Goal: Task Accomplishment & Management: Complete application form

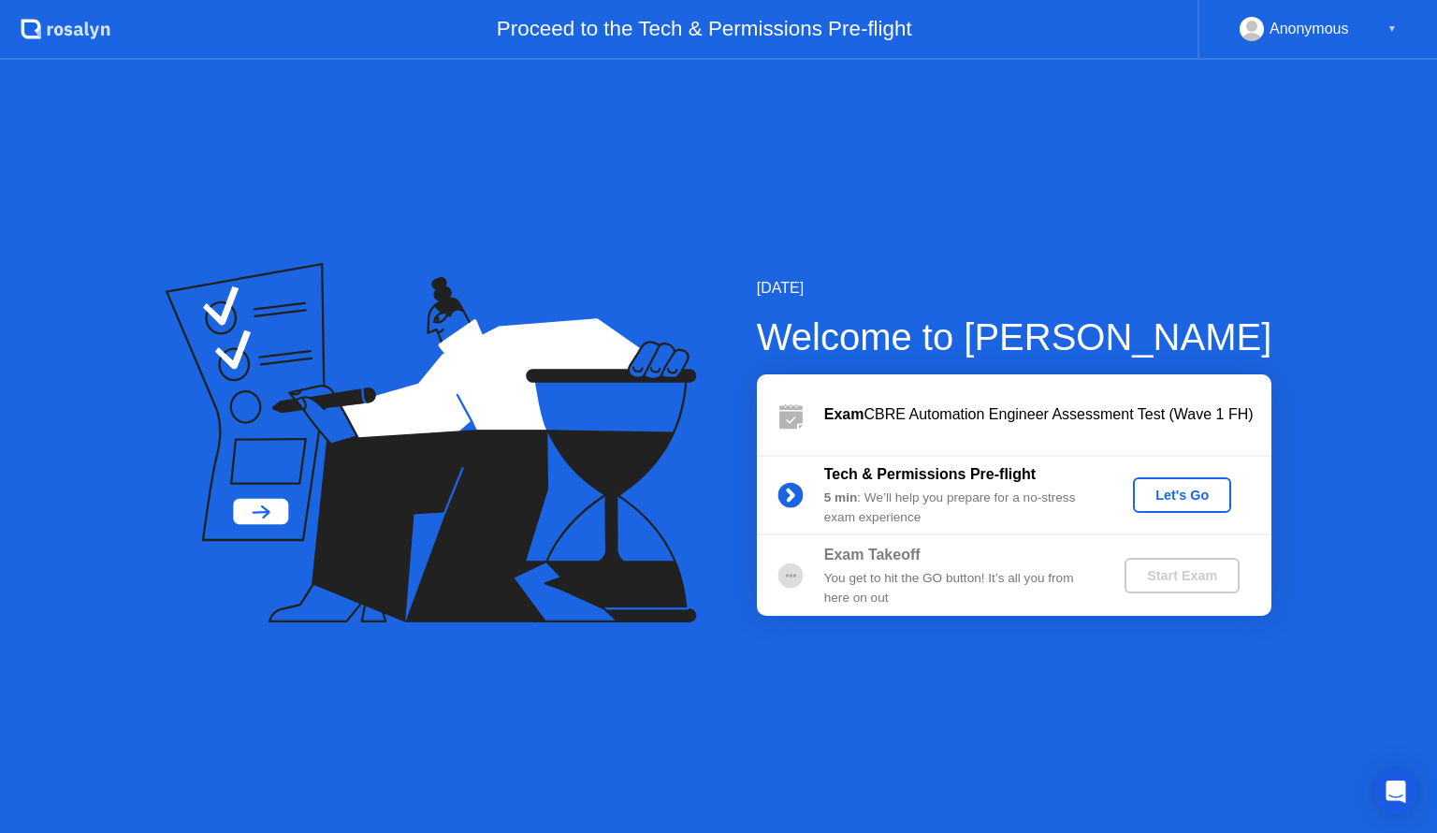
click at [1179, 494] on div "Let's Go" at bounding box center [1182, 494] width 83 height 15
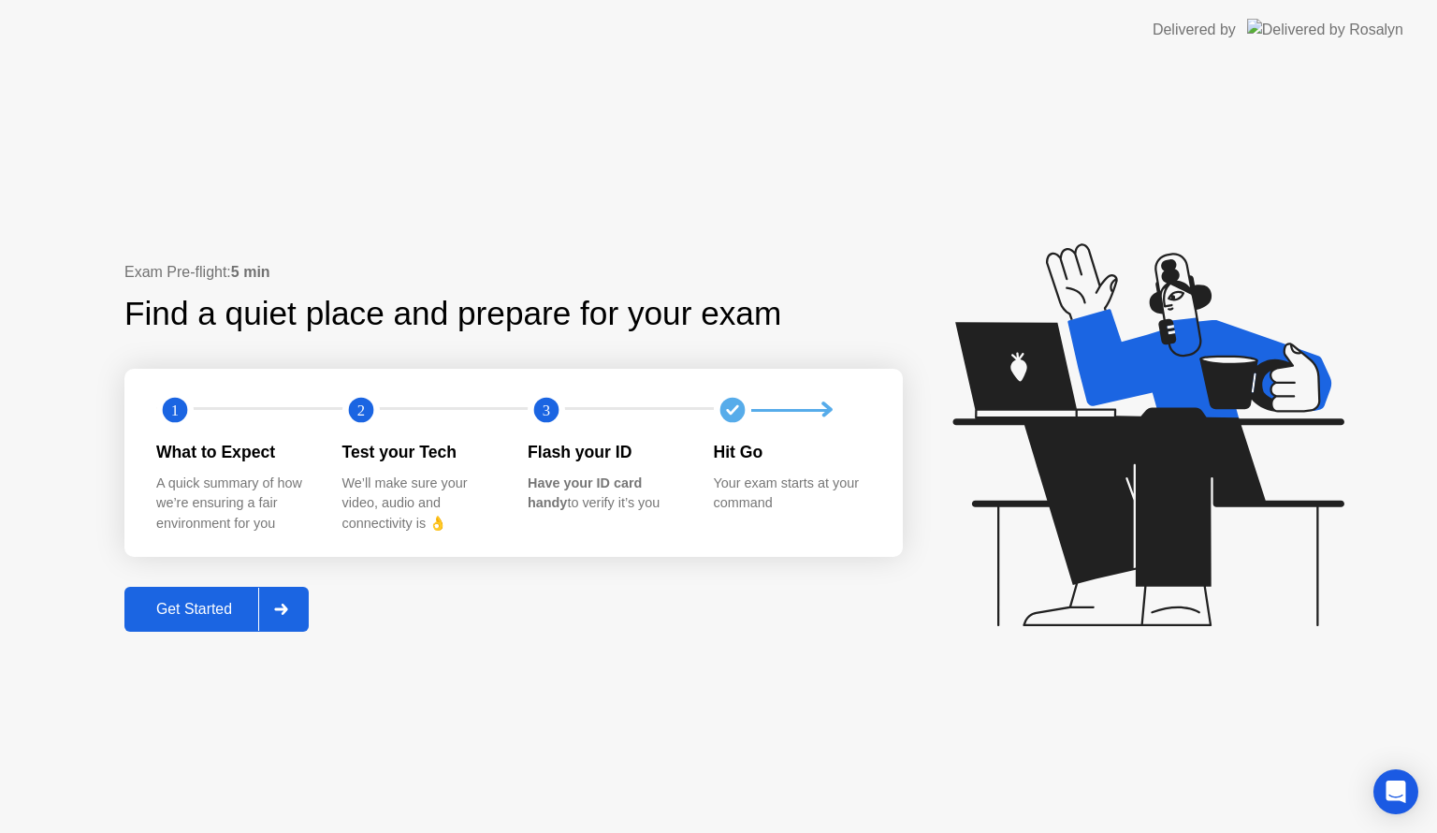
click at [288, 604] on icon at bounding box center [281, 609] width 14 height 11
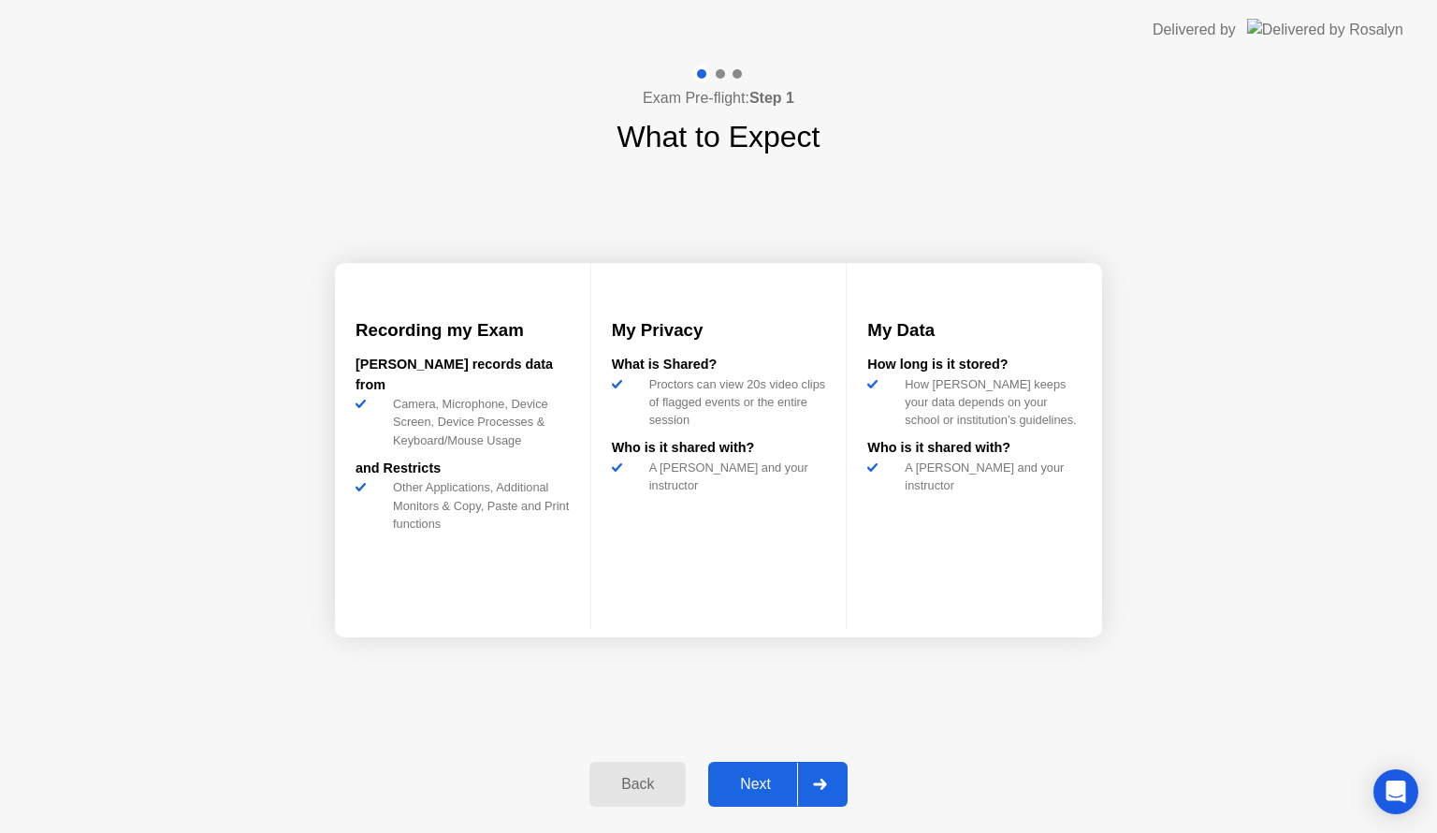
click at [767, 783] on div "Next" at bounding box center [755, 784] width 83 height 17
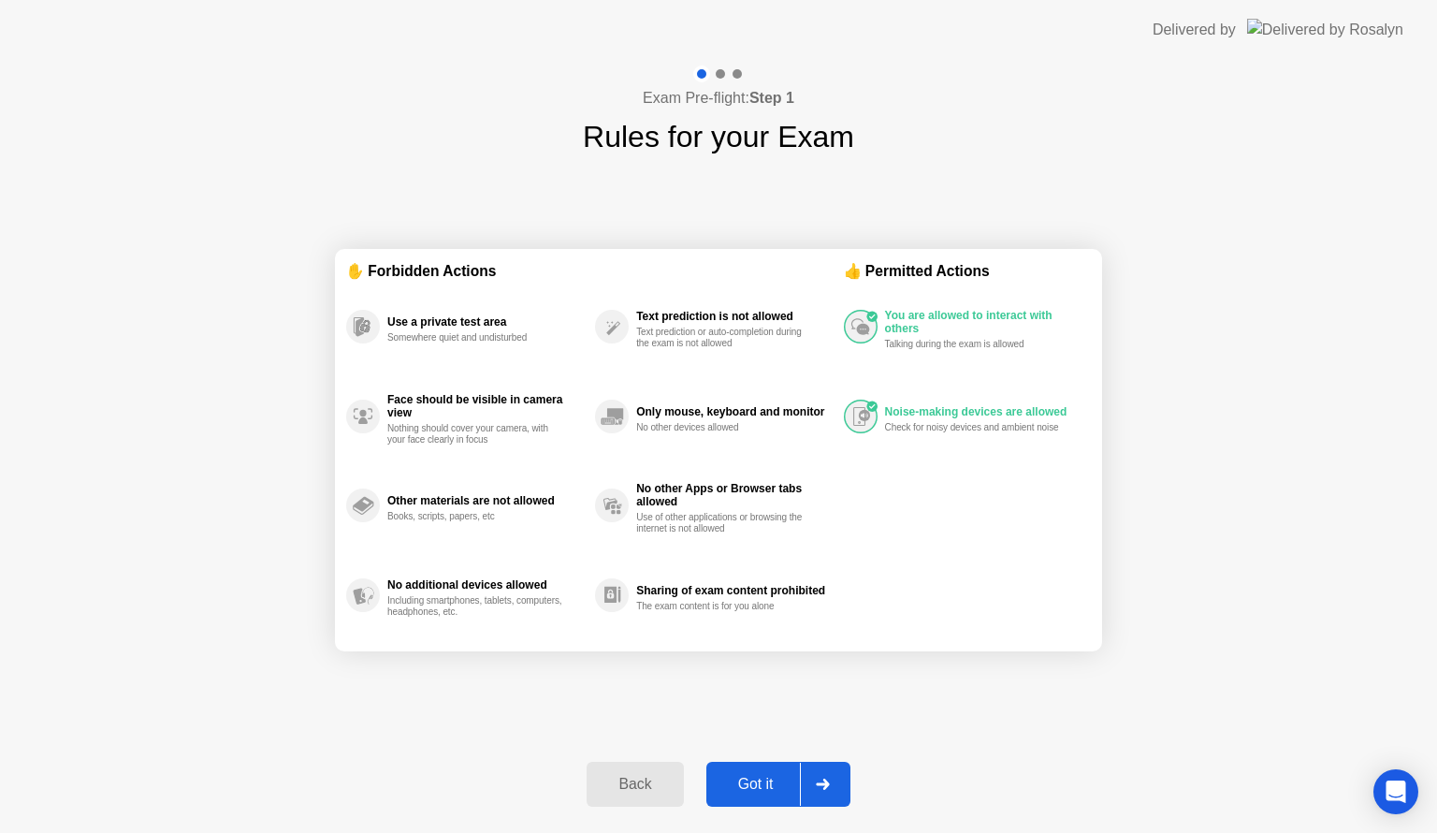
click at [842, 782] on div at bounding box center [822, 784] width 45 height 43
select select "**********"
select select "*******"
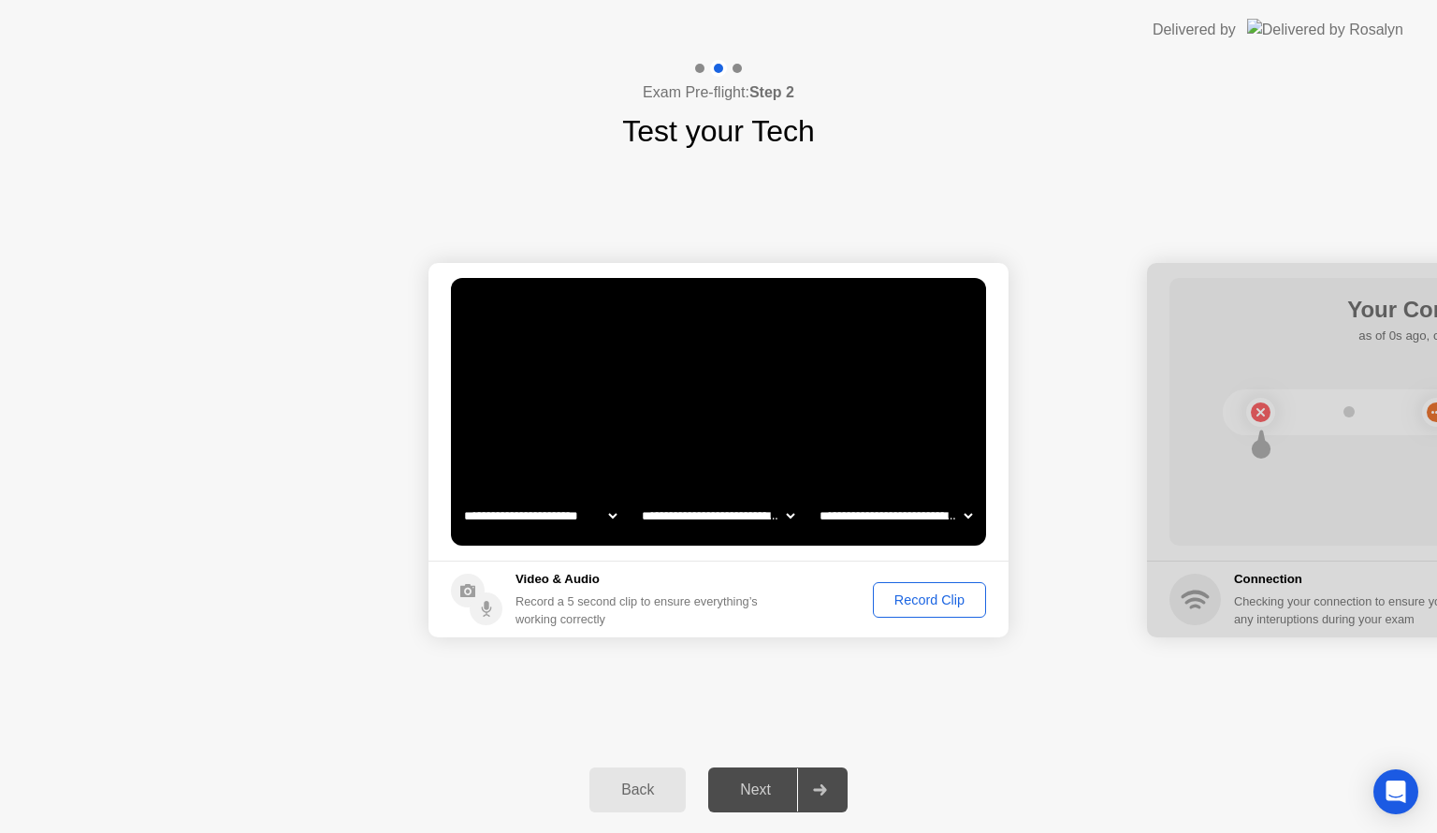
click at [928, 592] on div "Record Clip" at bounding box center [930, 599] width 100 height 15
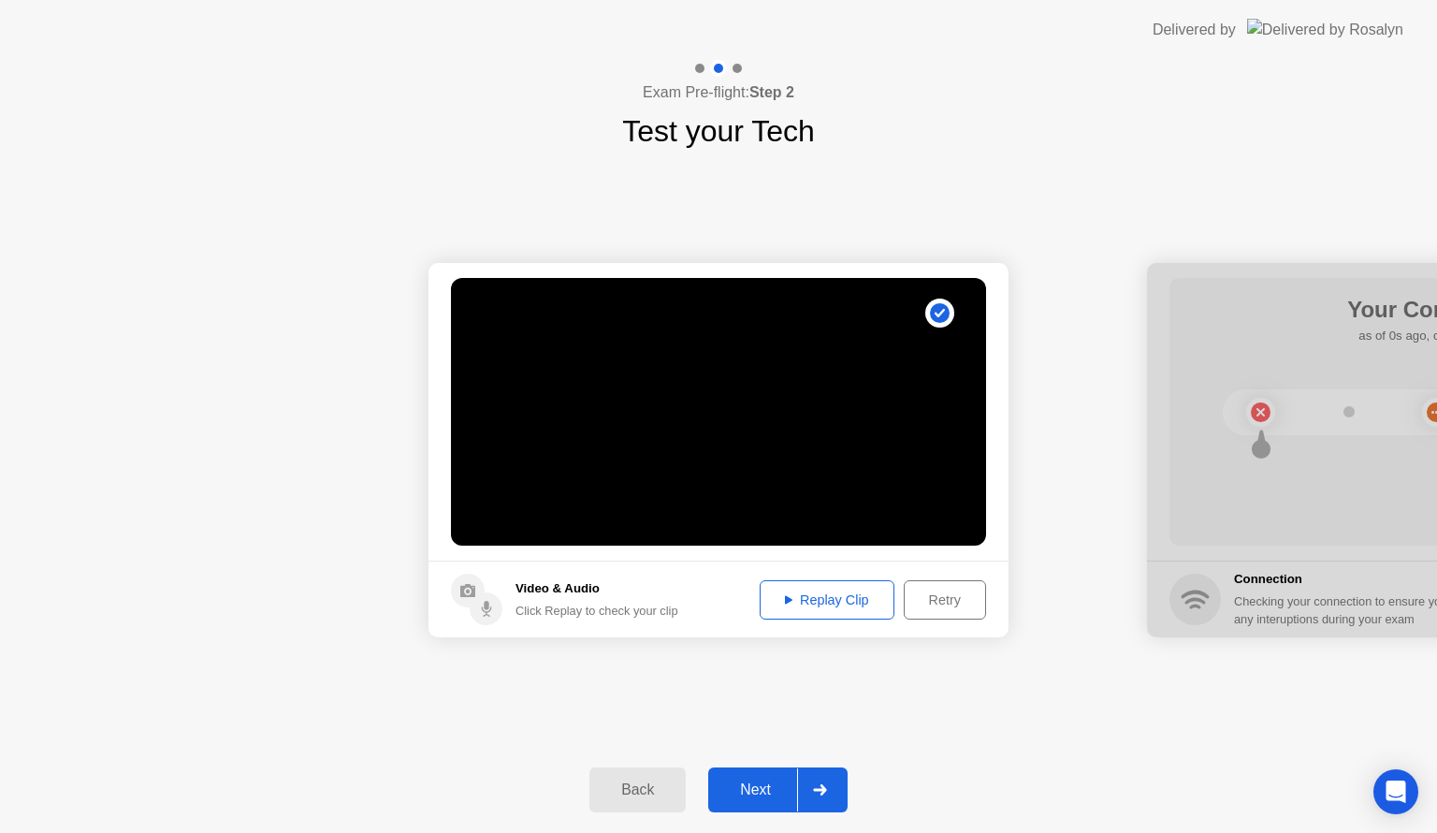
click at [865, 604] on div "Replay Clip" at bounding box center [827, 599] width 122 height 15
click at [928, 600] on div "Retry" at bounding box center [944, 599] width 69 height 15
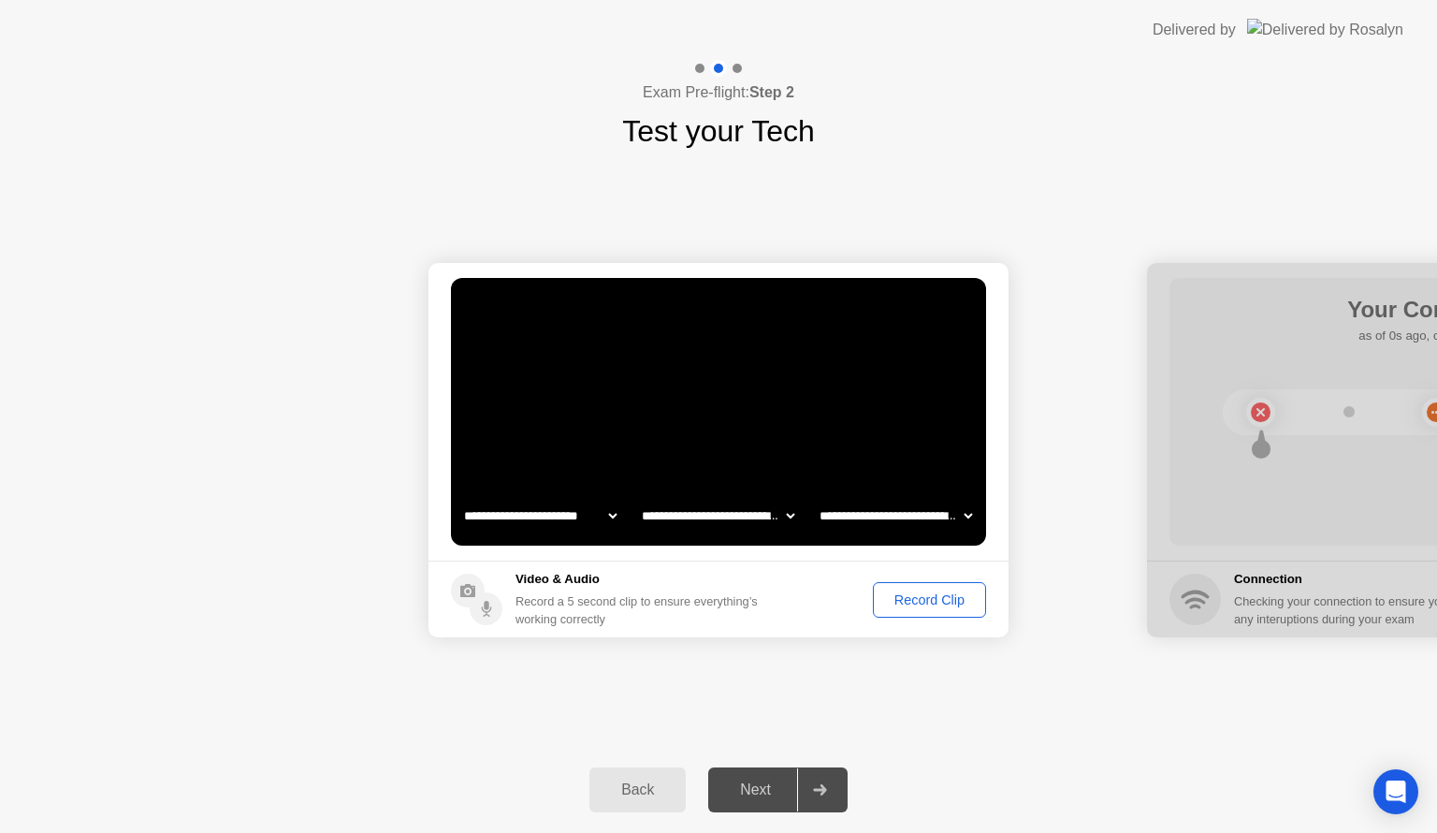
click at [928, 600] on div "Record Clip" at bounding box center [930, 599] width 100 height 15
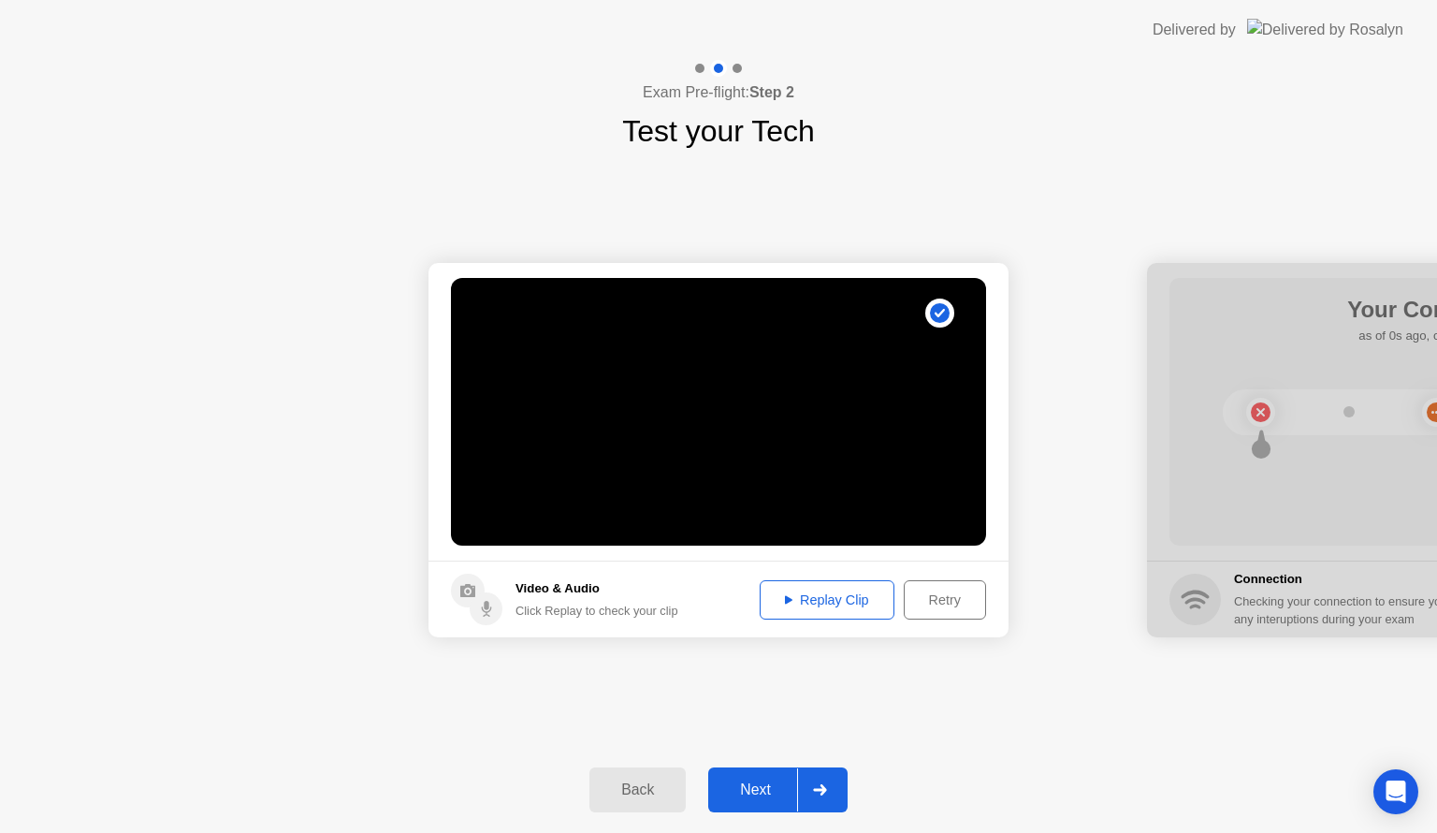
click at [861, 610] on button "Replay Clip" at bounding box center [827, 599] width 135 height 39
click at [776, 784] on div "Next" at bounding box center [755, 789] width 83 height 17
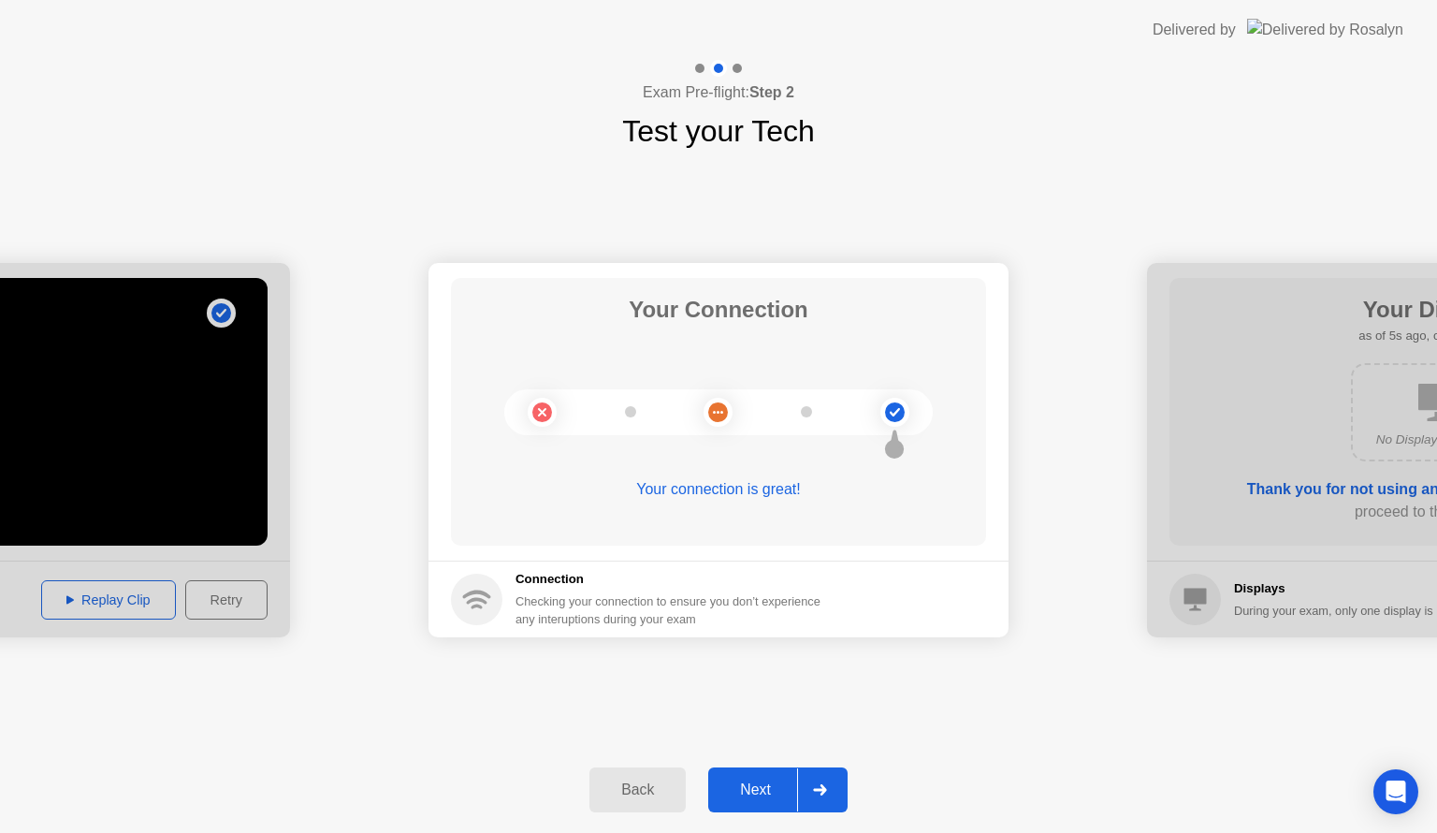
click at [776, 784] on div "Next" at bounding box center [755, 789] width 83 height 17
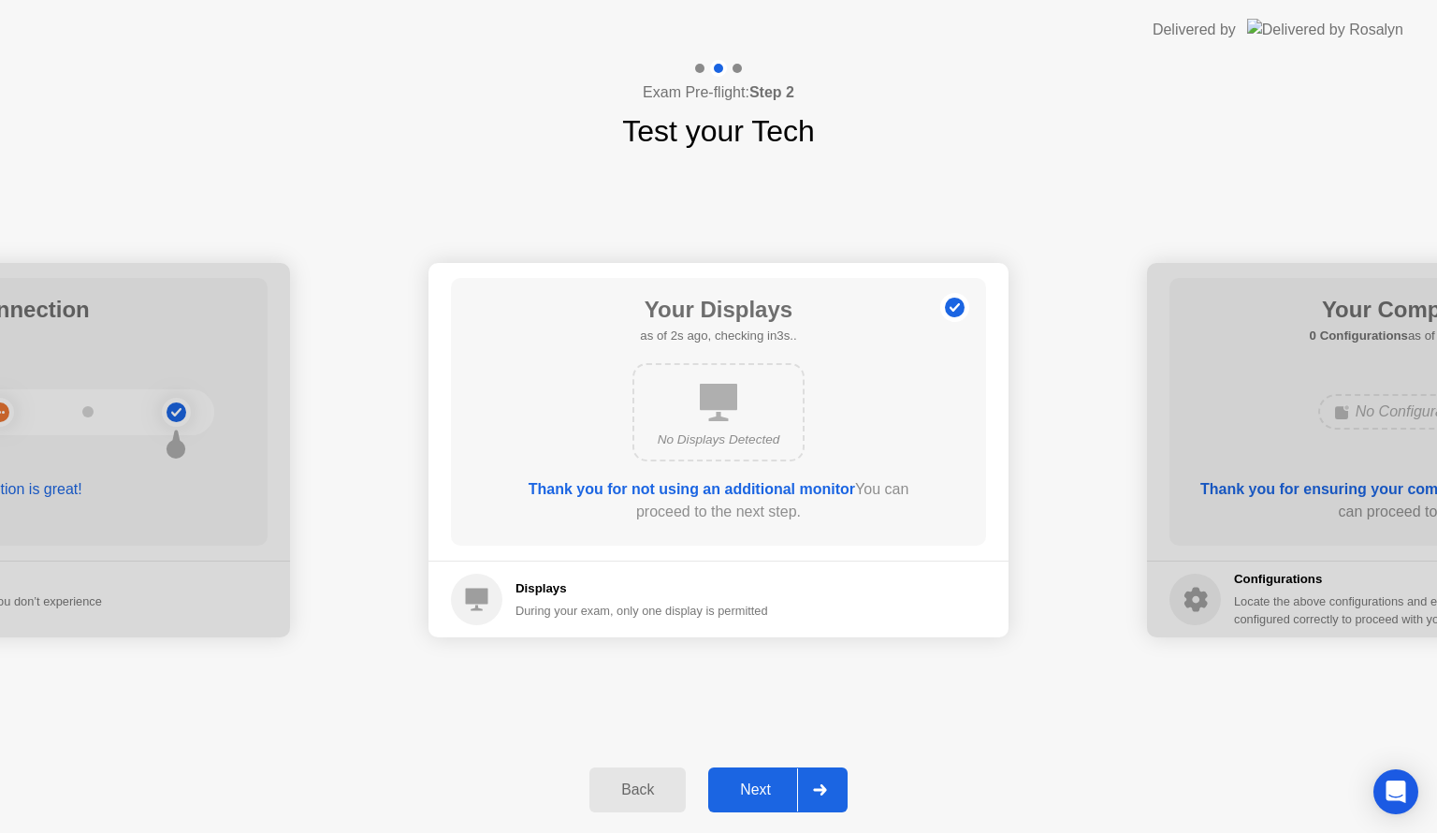
click at [776, 784] on div "Next" at bounding box center [755, 789] width 83 height 17
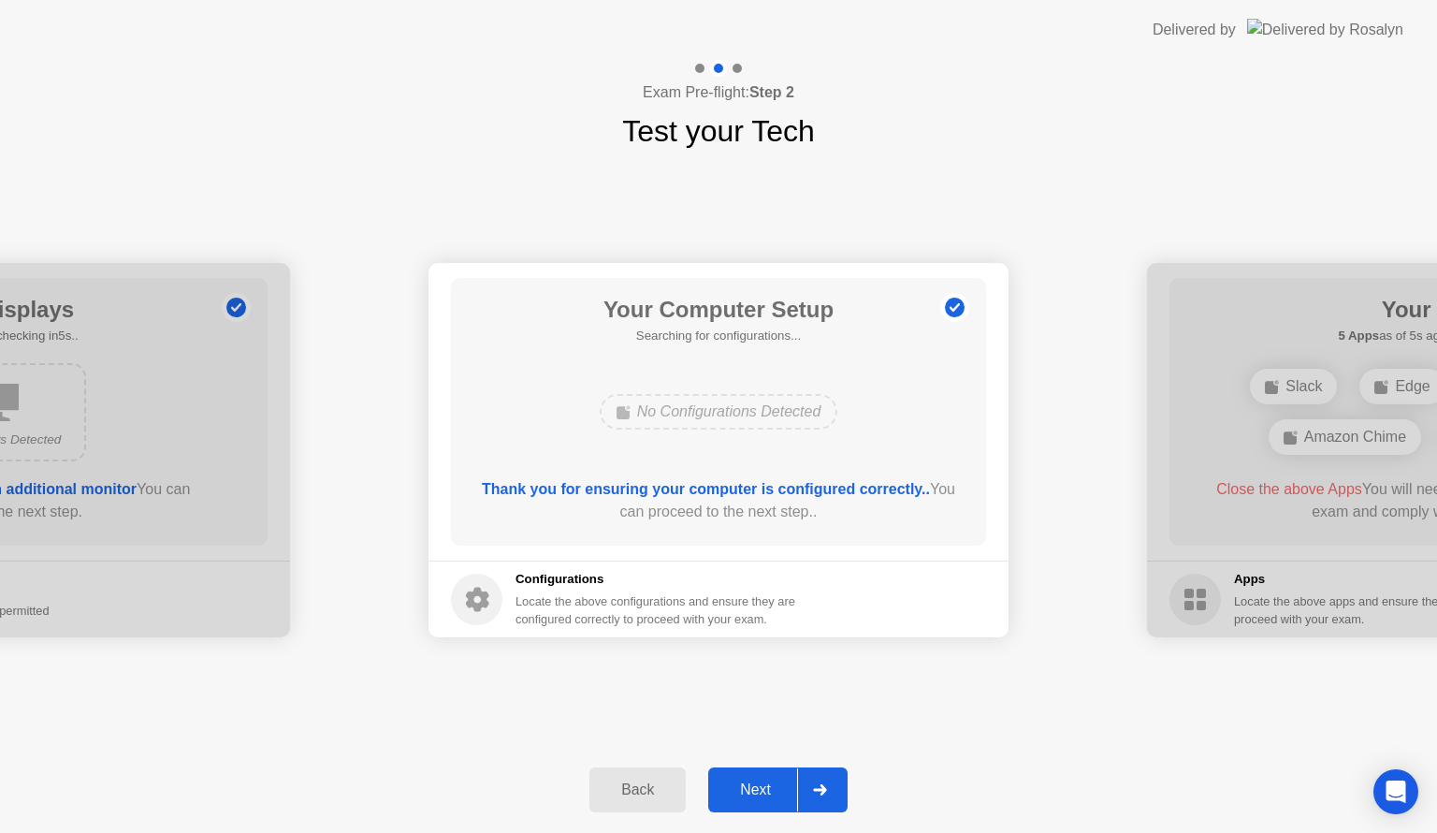
click at [776, 784] on div "Next" at bounding box center [755, 789] width 83 height 17
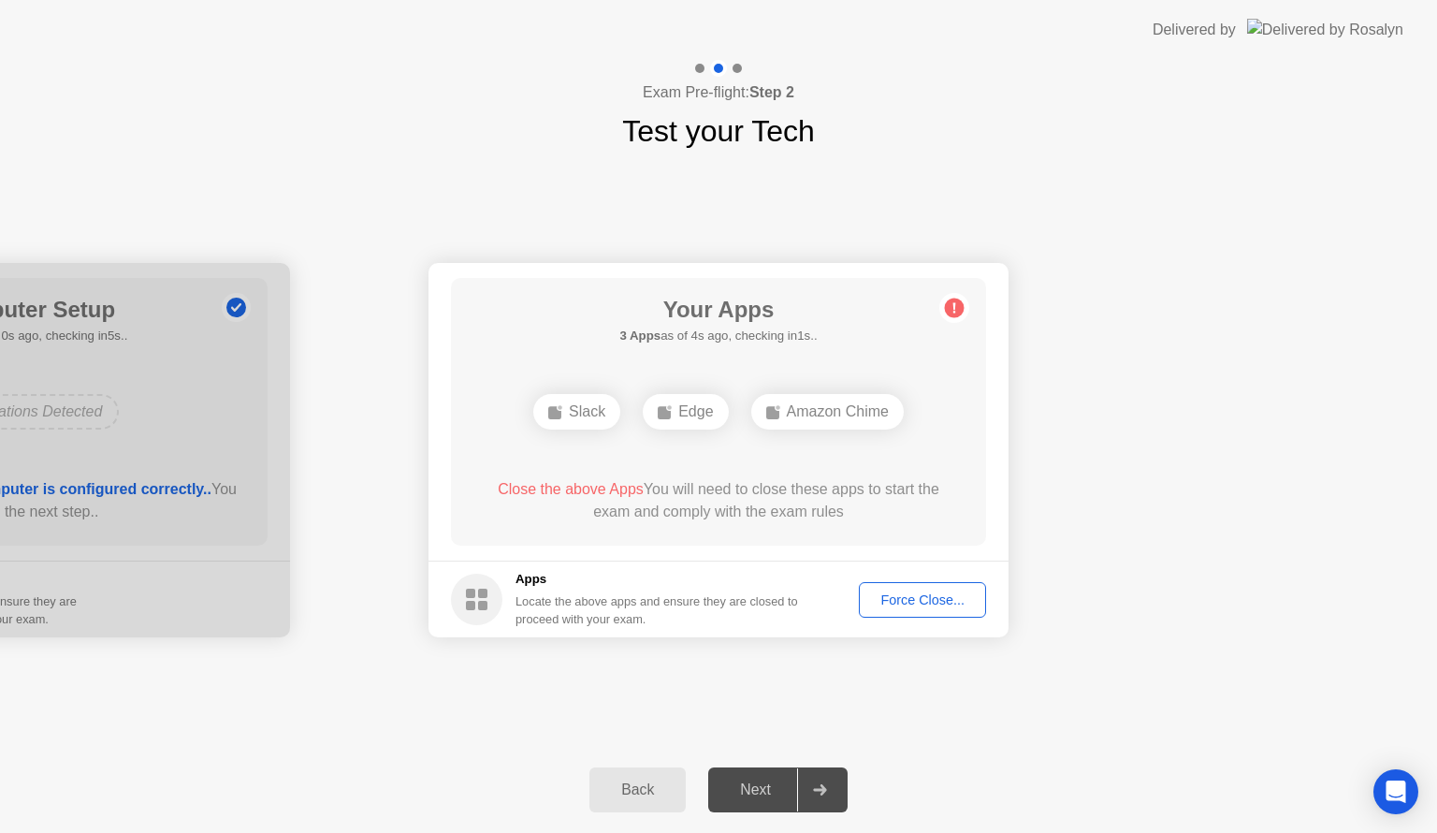
click at [901, 603] on div "Force Close..." at bounding box center [923, 599] width 114 height 15
click at [729, 413] on div "Edge" at bounding box center [718, 412] width 85 height 36
click at [876, 613] on button "Force Close..." at bounding box center [922, 600] width 127 height 36
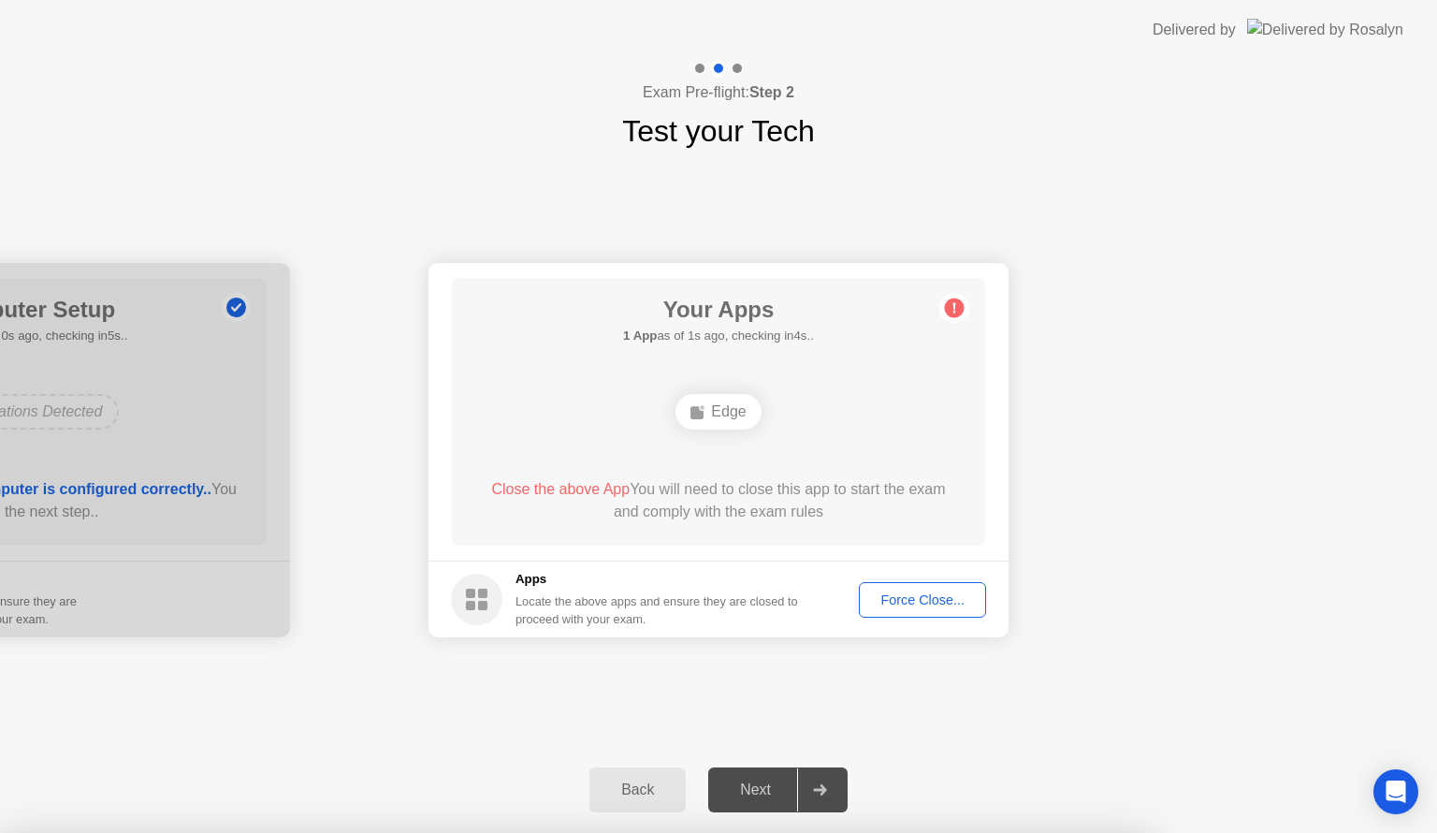
click at [1130, 146] on div "Exam Pre-flight: Step 2 Test your Tech" at bounding box center [718, 107] width 1437 height 94
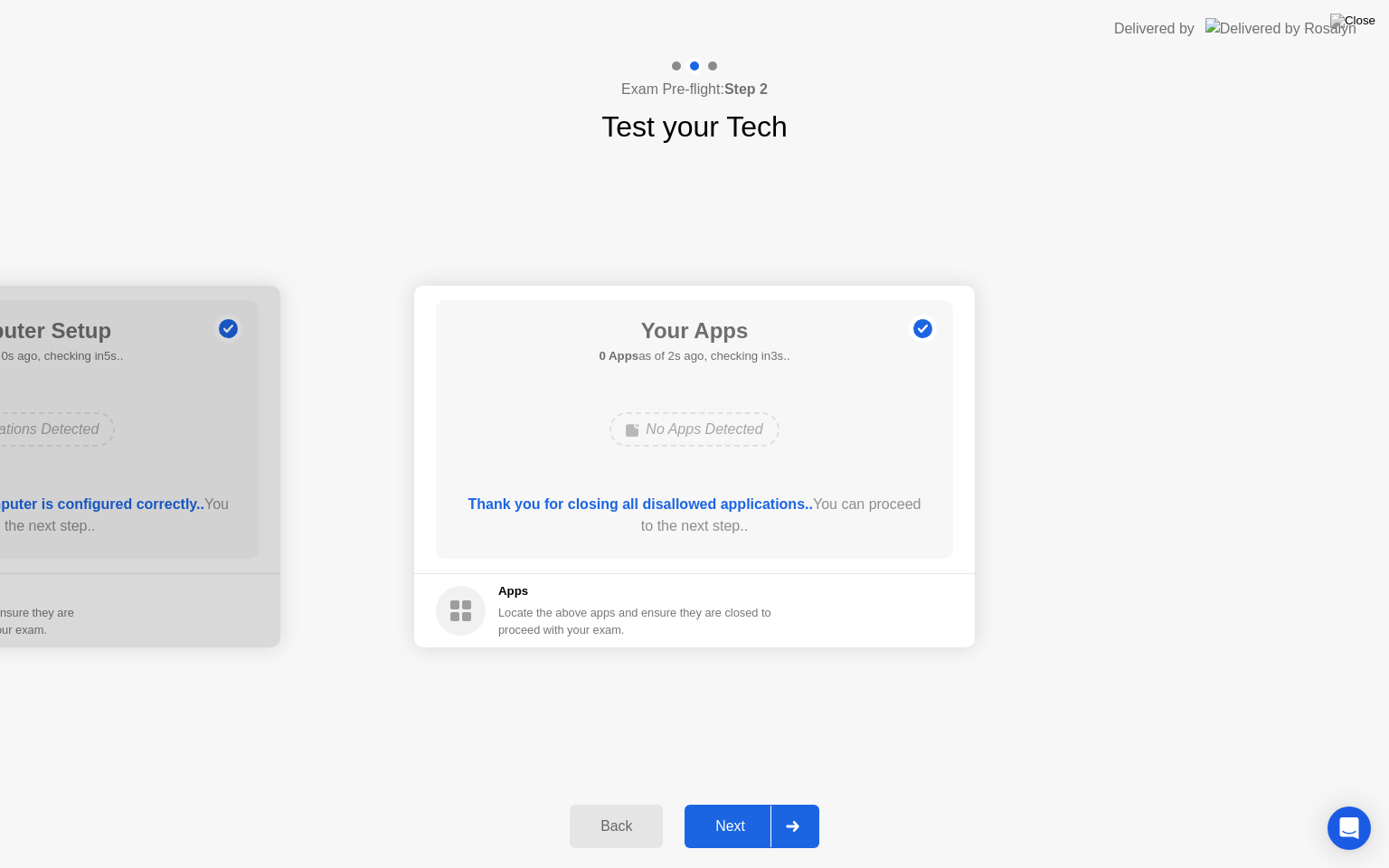
click at [753, 804] on button "Next" at bounding box center [751, 826] width 134 height 43
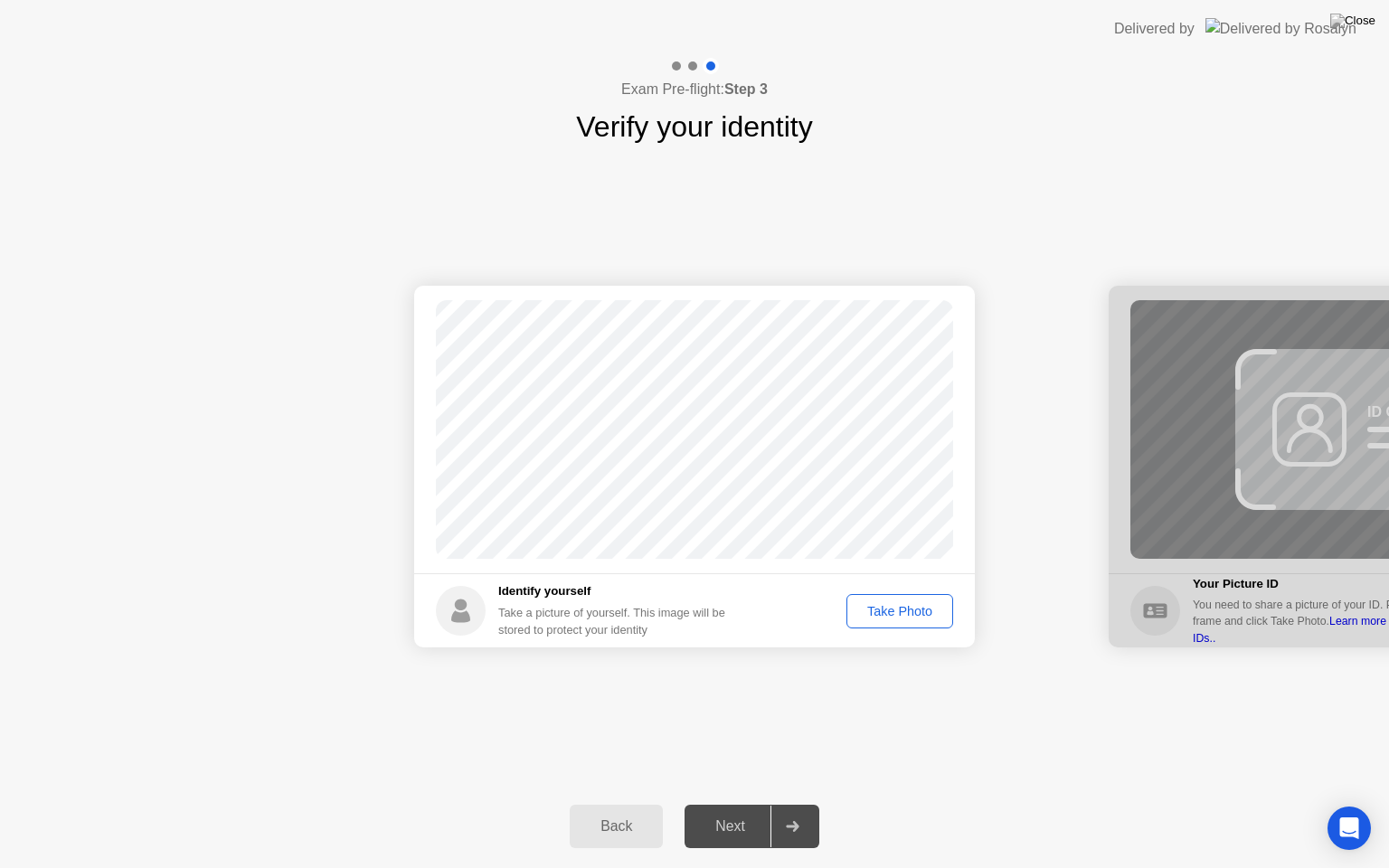
click at [884, 604] on div "Take Photo" at bounding box center [899, 611] width 94 height 14
click at [912, 597] on button "Retake" at bounding box center [912, 612] width 83 height 35
click at [902, 604] on div "Take Photo" at bounding box center [899, 611] width 94 height 14
click at [799, 804] on icon at bounding box center [793, 826] width 14 height 11
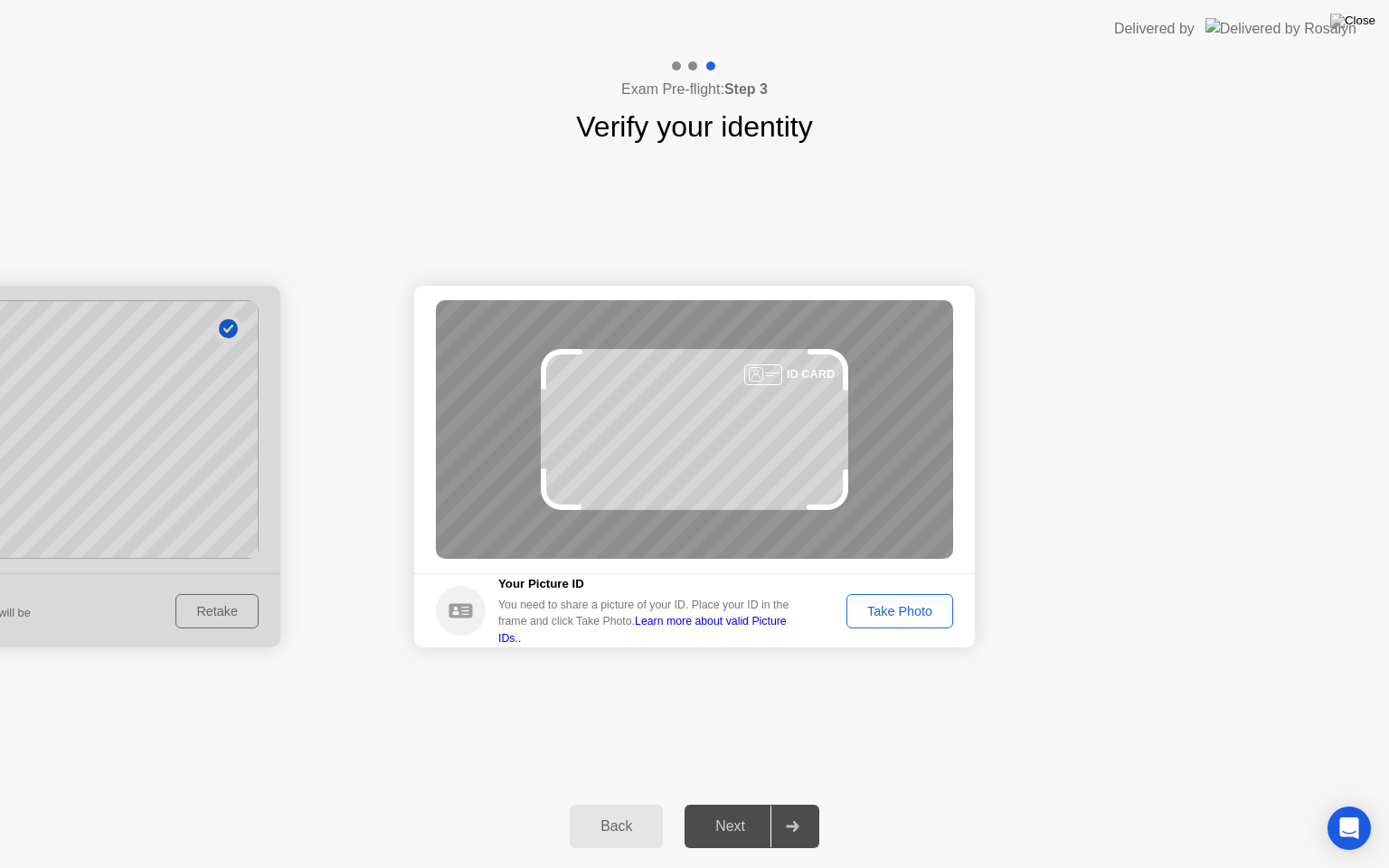
click at [890, 607] on div "Take Photo" at bounding box center [899, 611] width 94 height 14
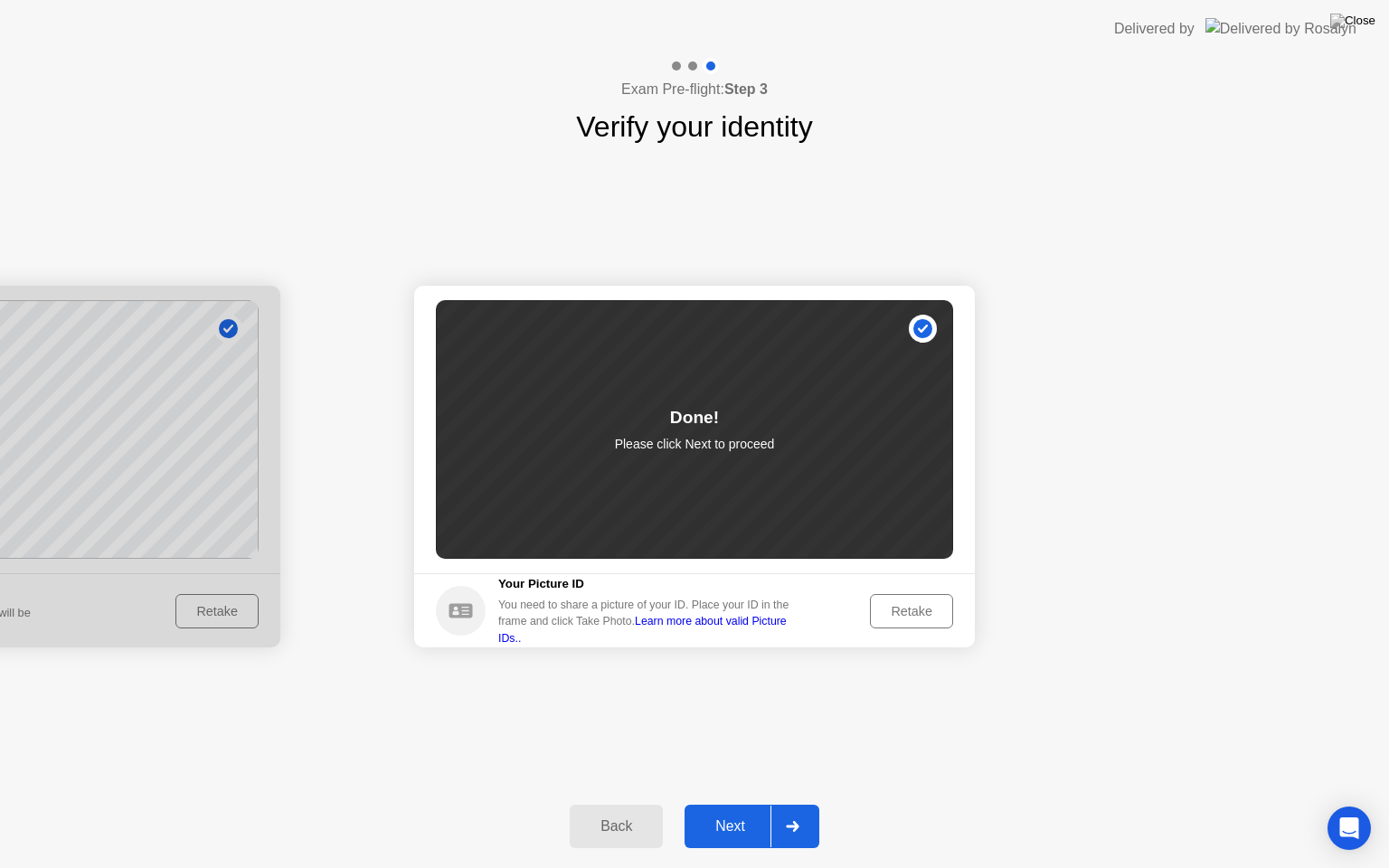
click at [740, 804] on div "Next" at bounding box center [730, 826] width 80 height 16
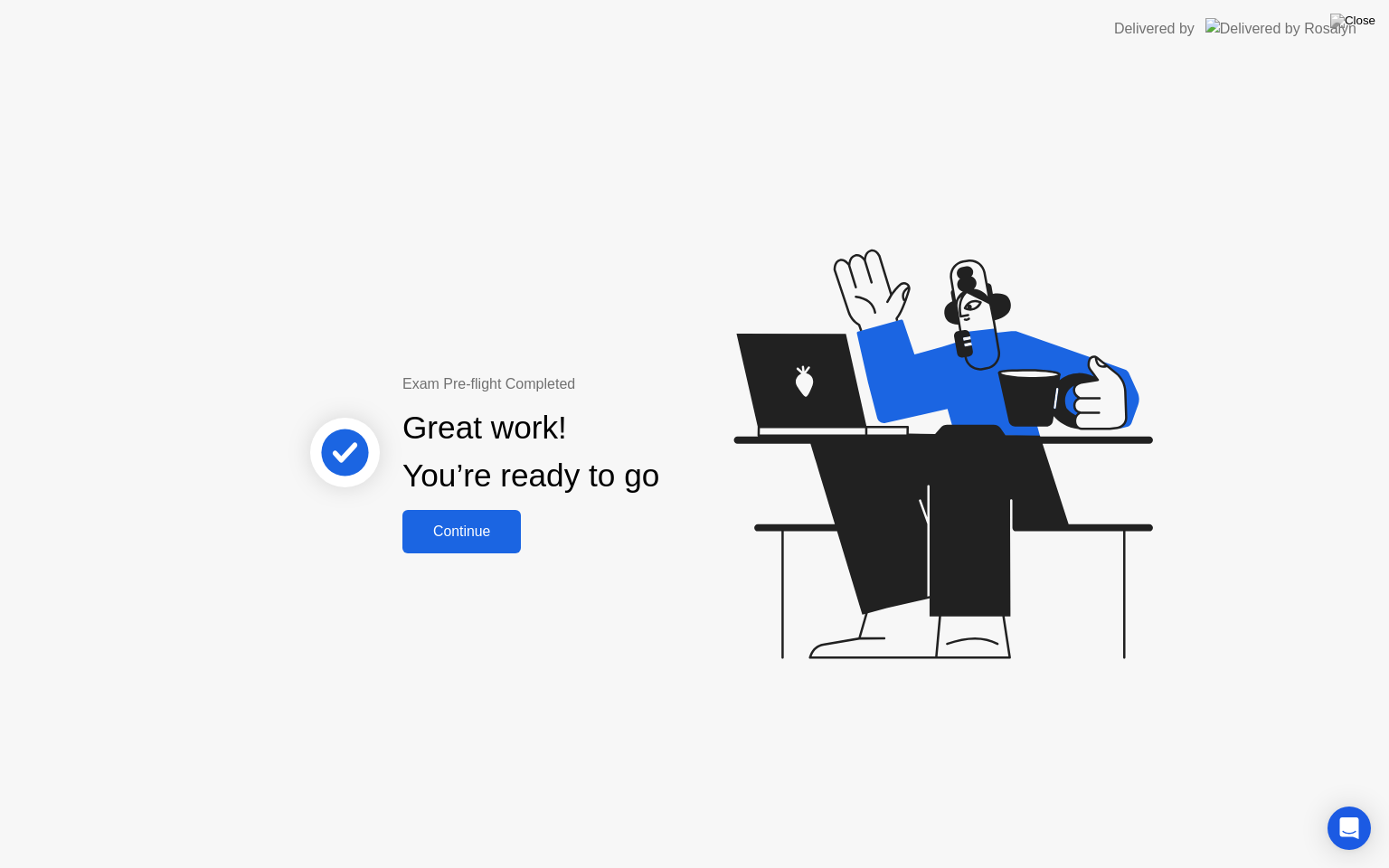
click at [467, 530] on div "Continue" at bounding box center [461, 532] width 107 height 16
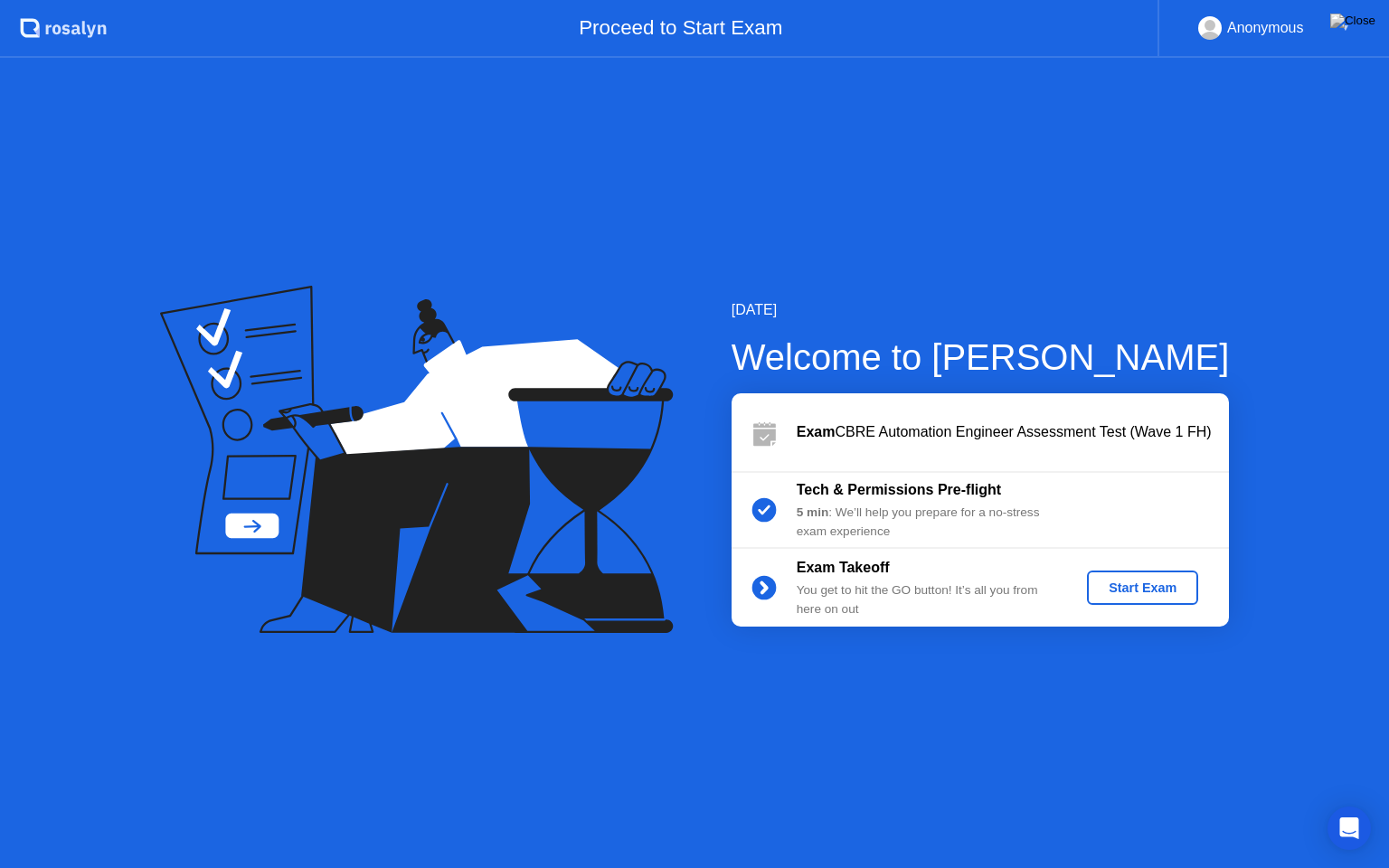
click at [1148, 593] on div "Start Exam" at bounding box center [1143, 588] width 97 height 14
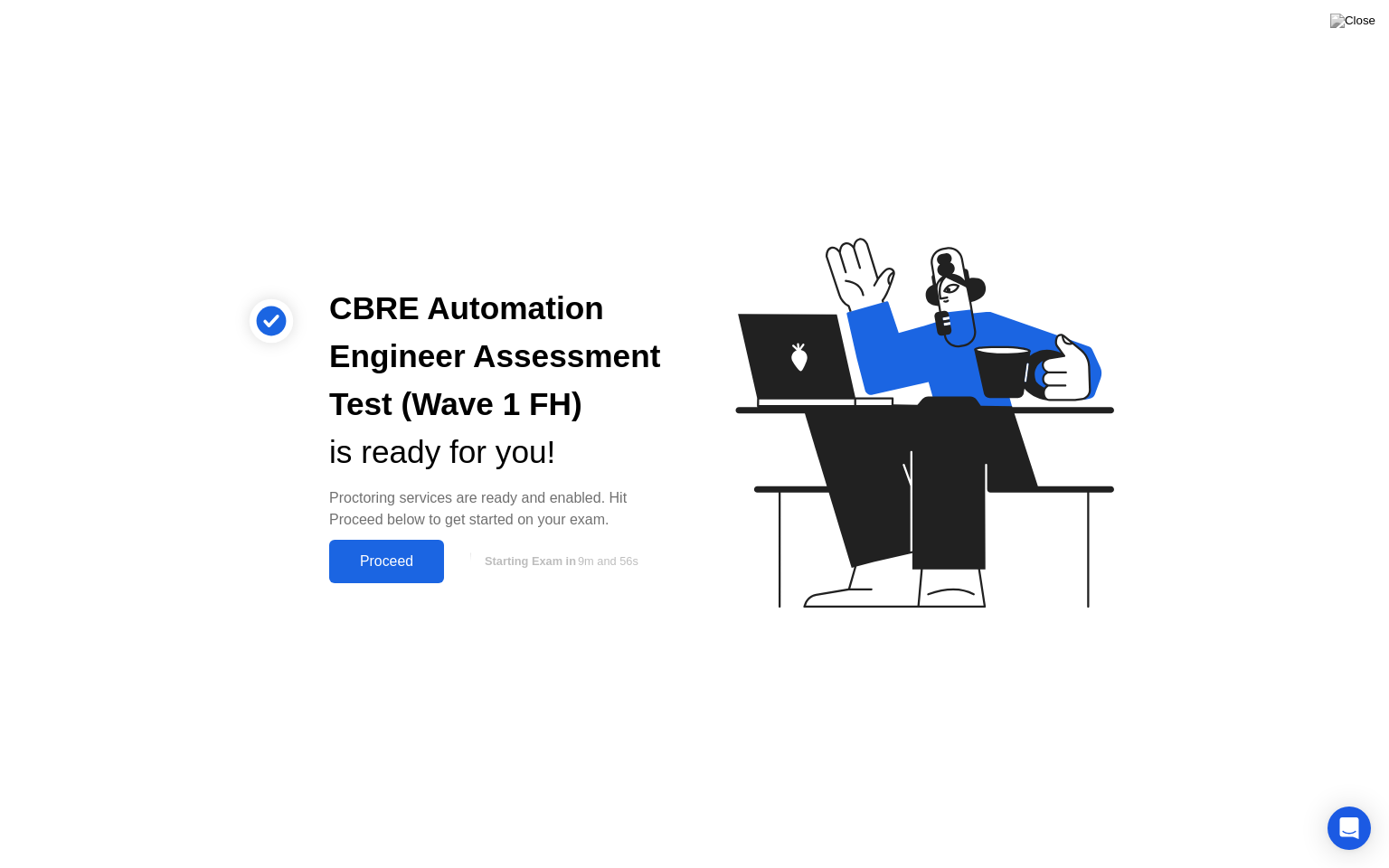
click at [420, 557] on div "Proceed" at bounding box center [387, 562] width 104 height 16
